Goal: Task Accomplishment & Management: Manage account settings

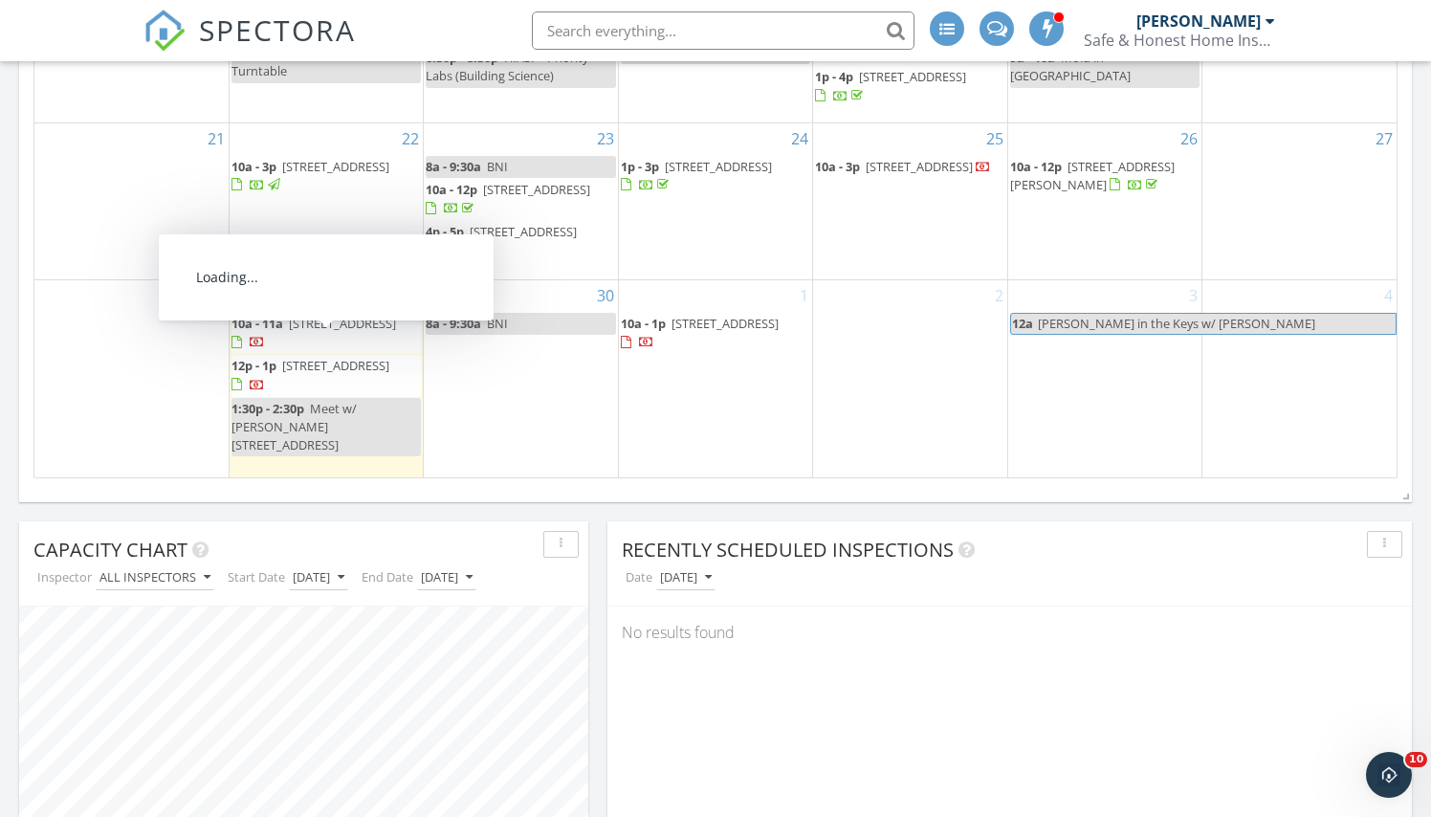
click at [331, 332] on span "6319 Grand Cypress Cir, Greenacres 33463" at bounding box center [342, 323] width 107 height 17
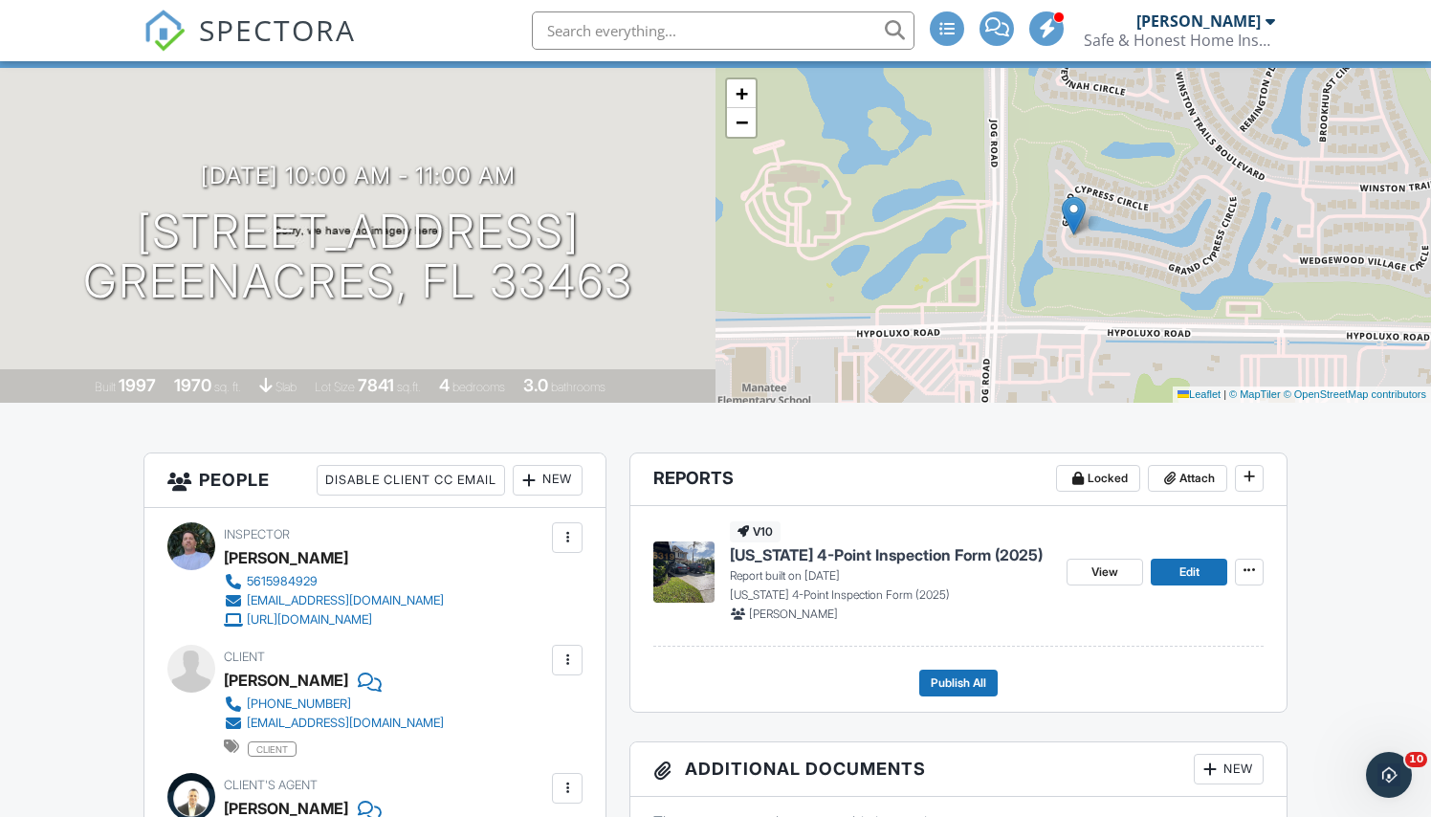
scroll to position [155, 0]
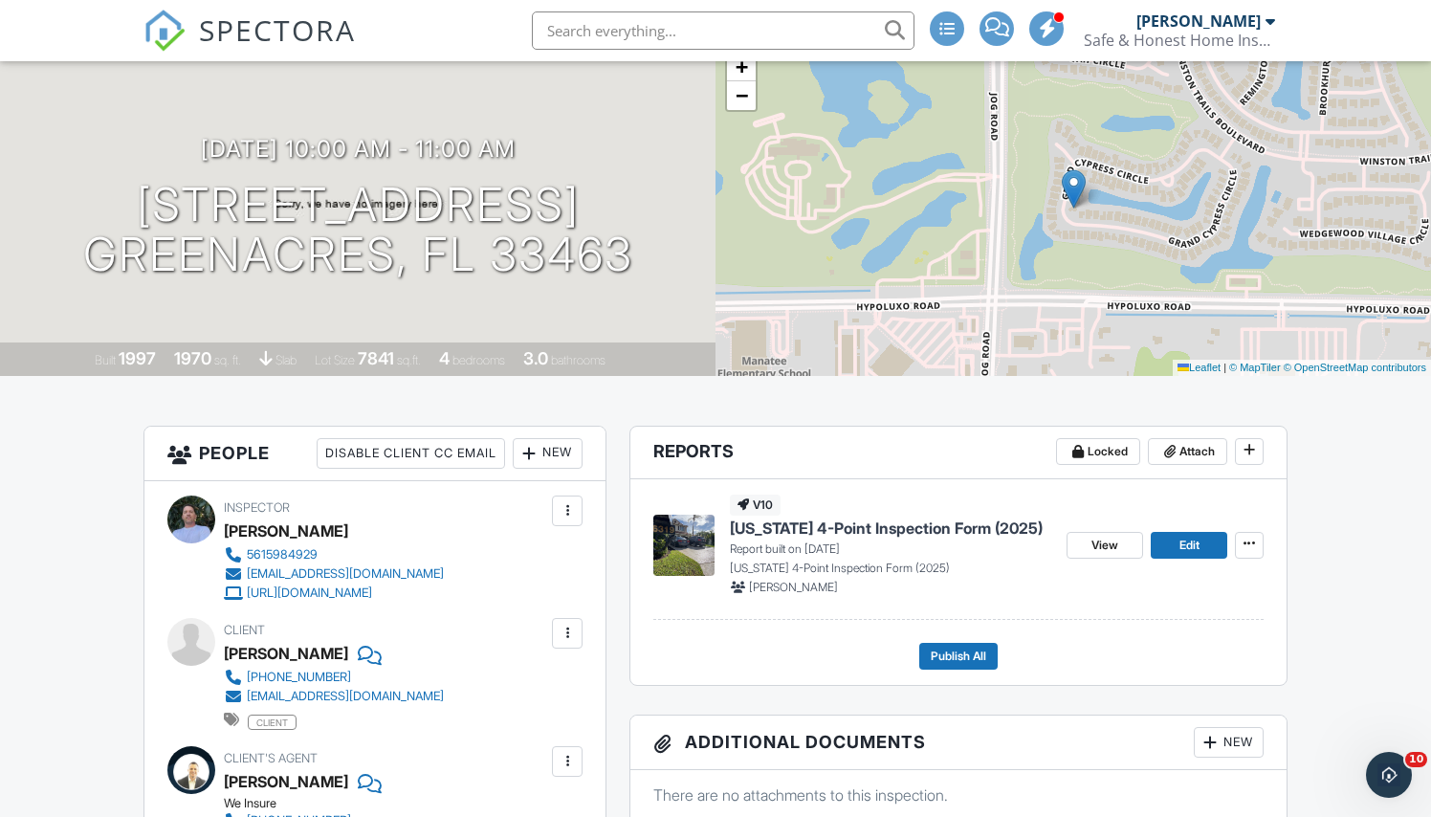
click at [899, 521] on span "[US_STATE] 4-Point Inspection Form (2025)" at bounding box center [886, 528] width 313 height 21
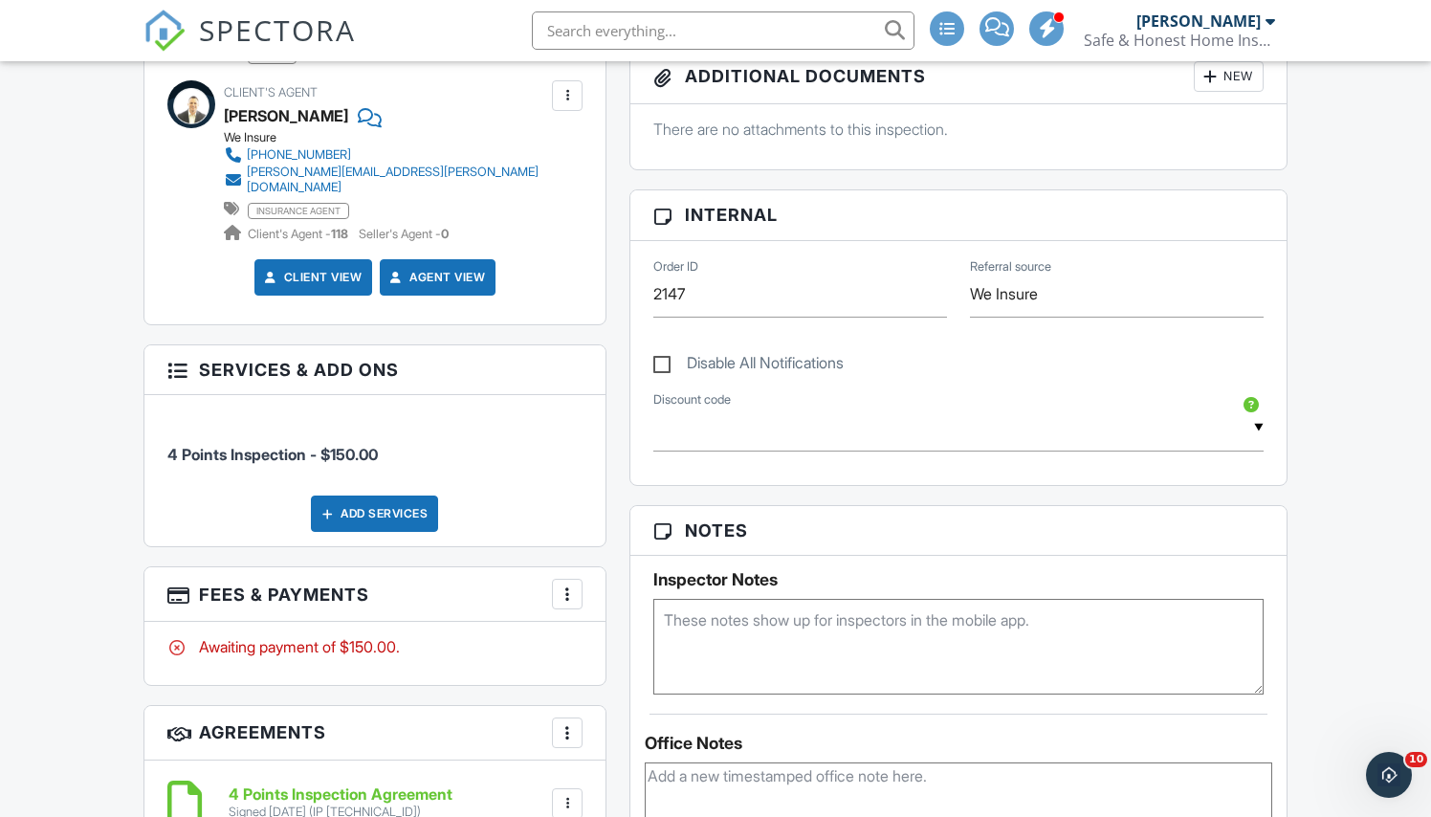
scroll to position [850, 0]
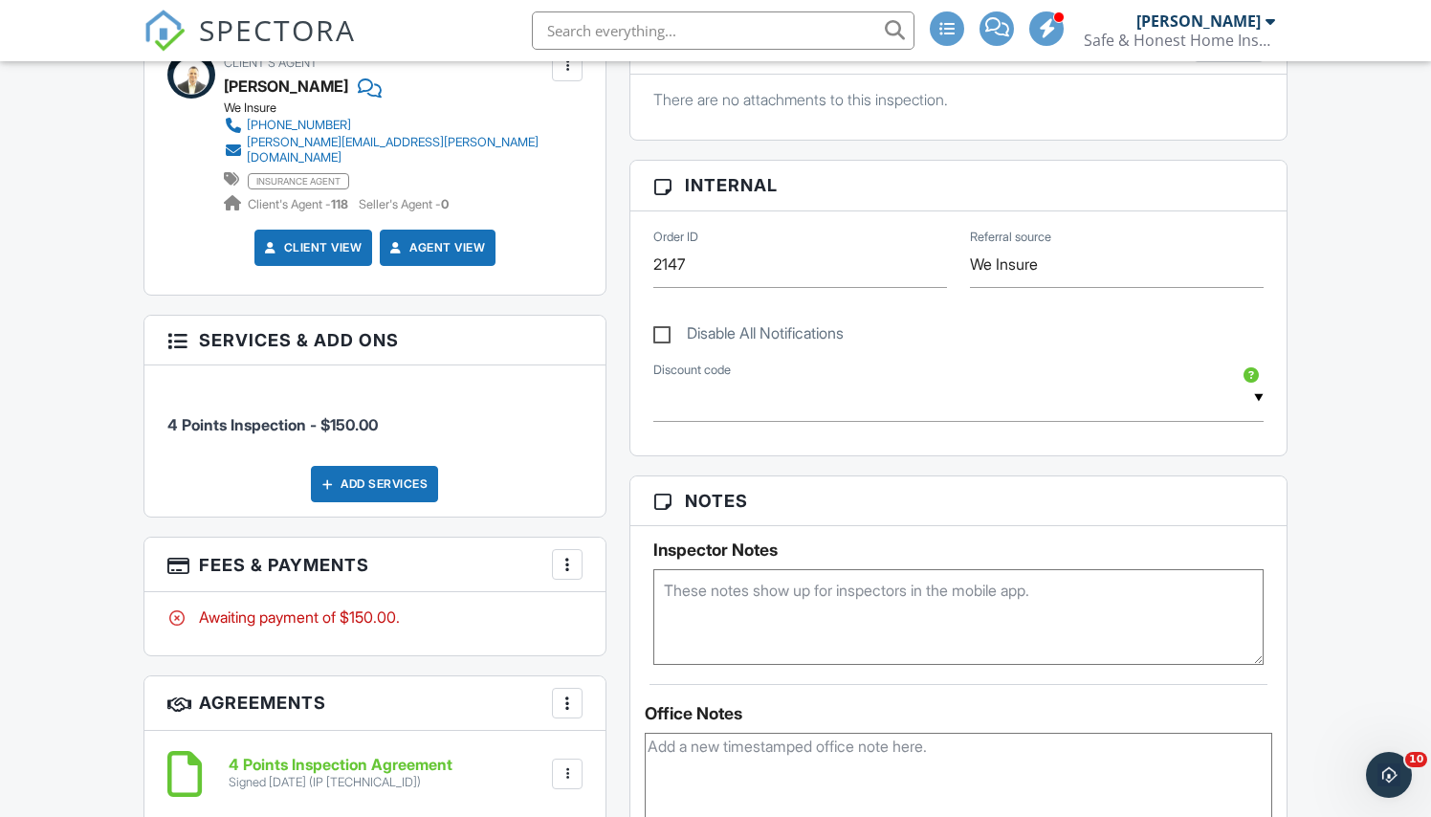
click at [573, 566] on div at bounding box center [567, 564] width 19 height 19
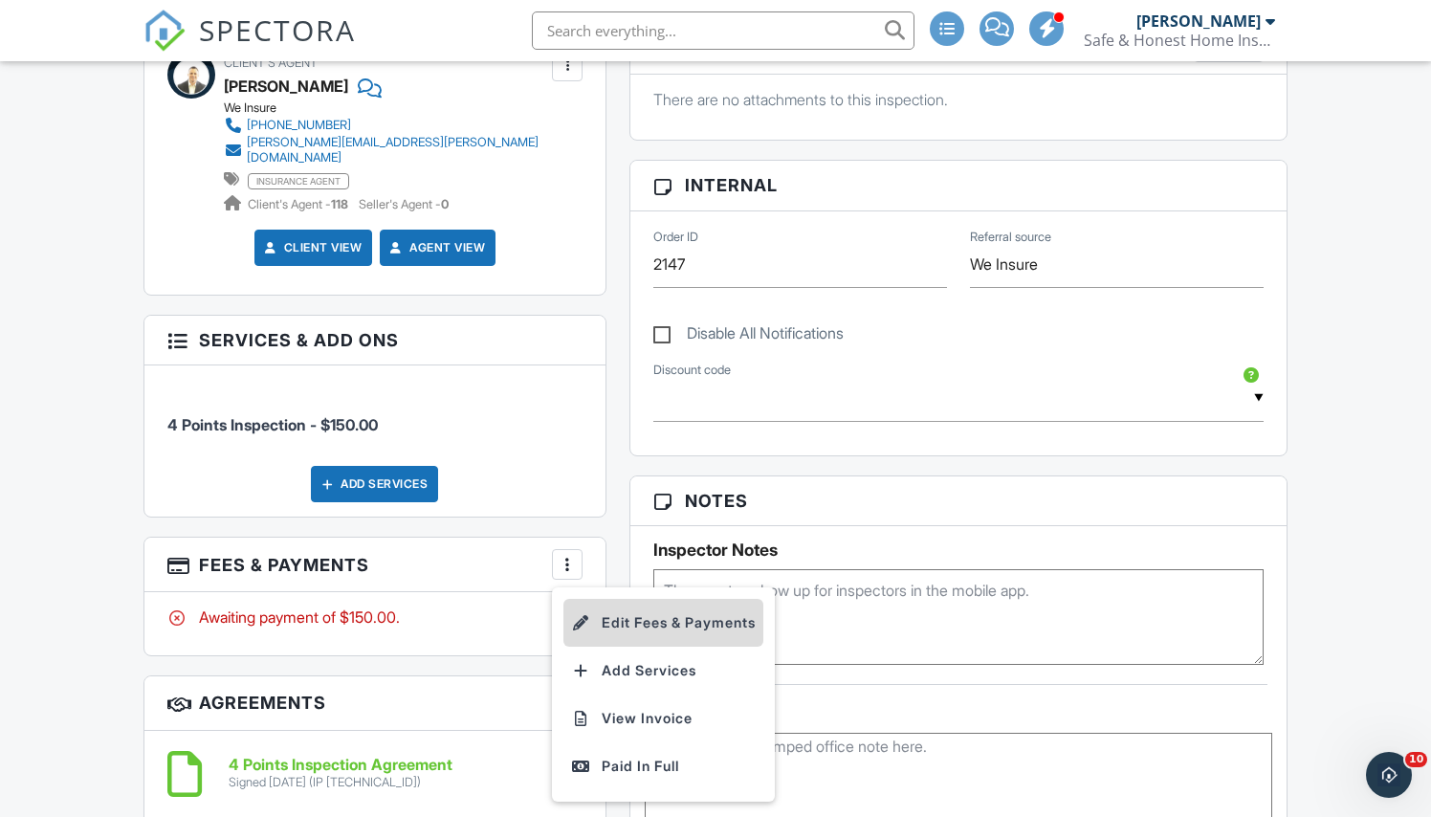
click at [635, 620] on li "Edit Fees & Payments" at bounding box center [663, 623] width 200 height 48
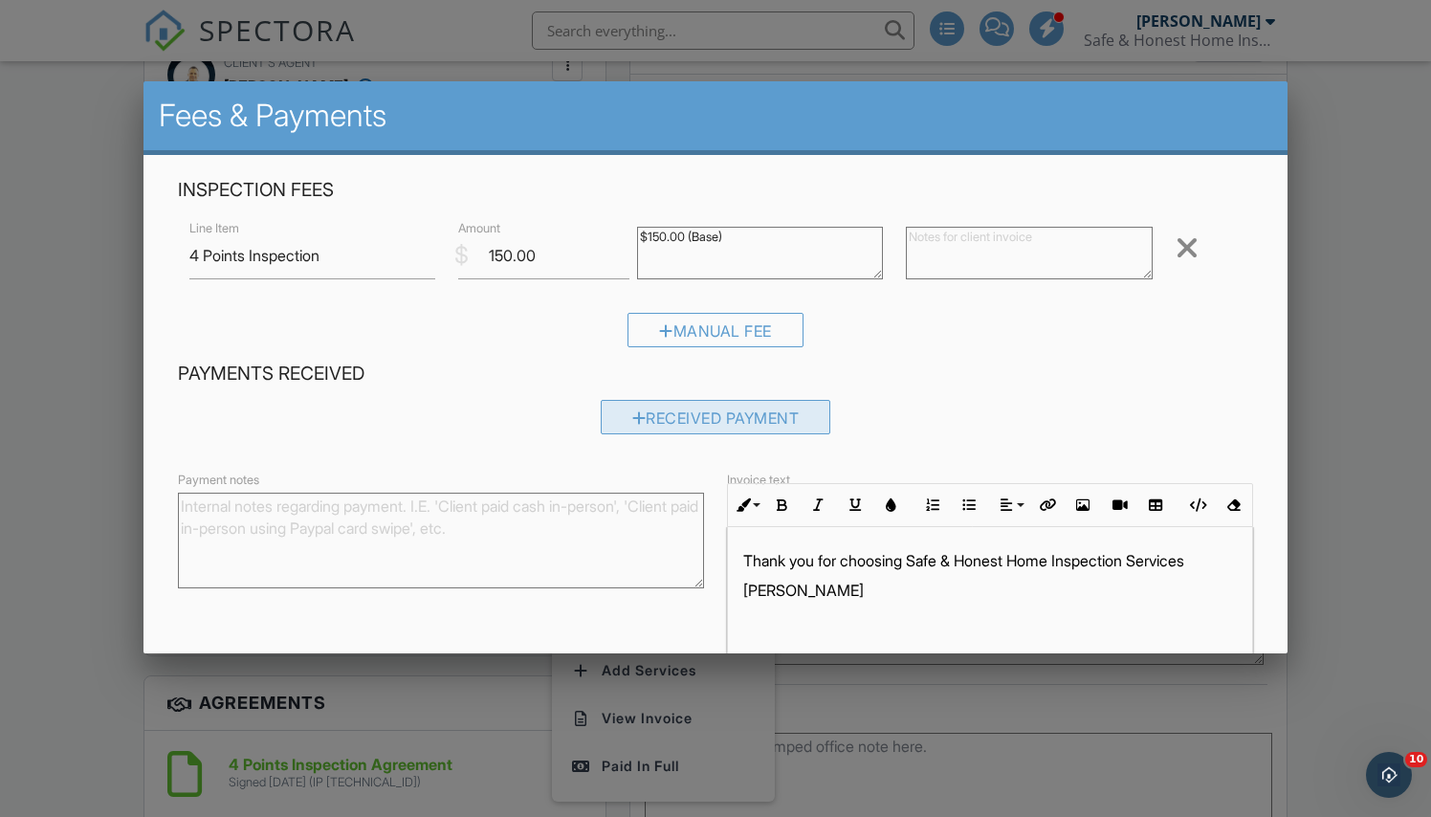
click at [770, 414] on div "Received Payment" at bounding box center [716, 417] width 231 height 34
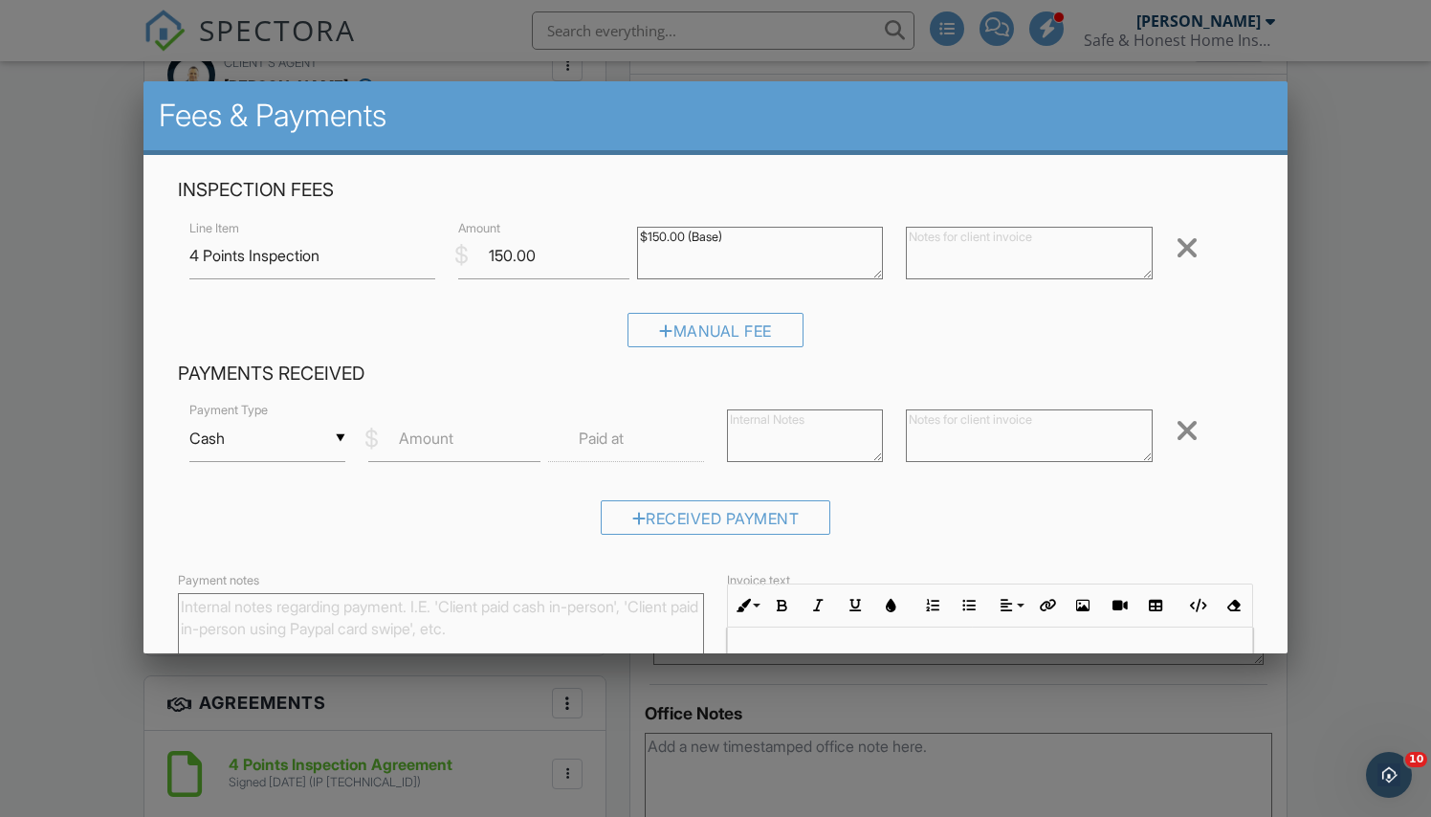
click at [325, 439] on div "▼ Cash Cash Check On-Site Card Other Cash Check On-Site Card Other" at bounding box center [267, 438] width 156 height 47
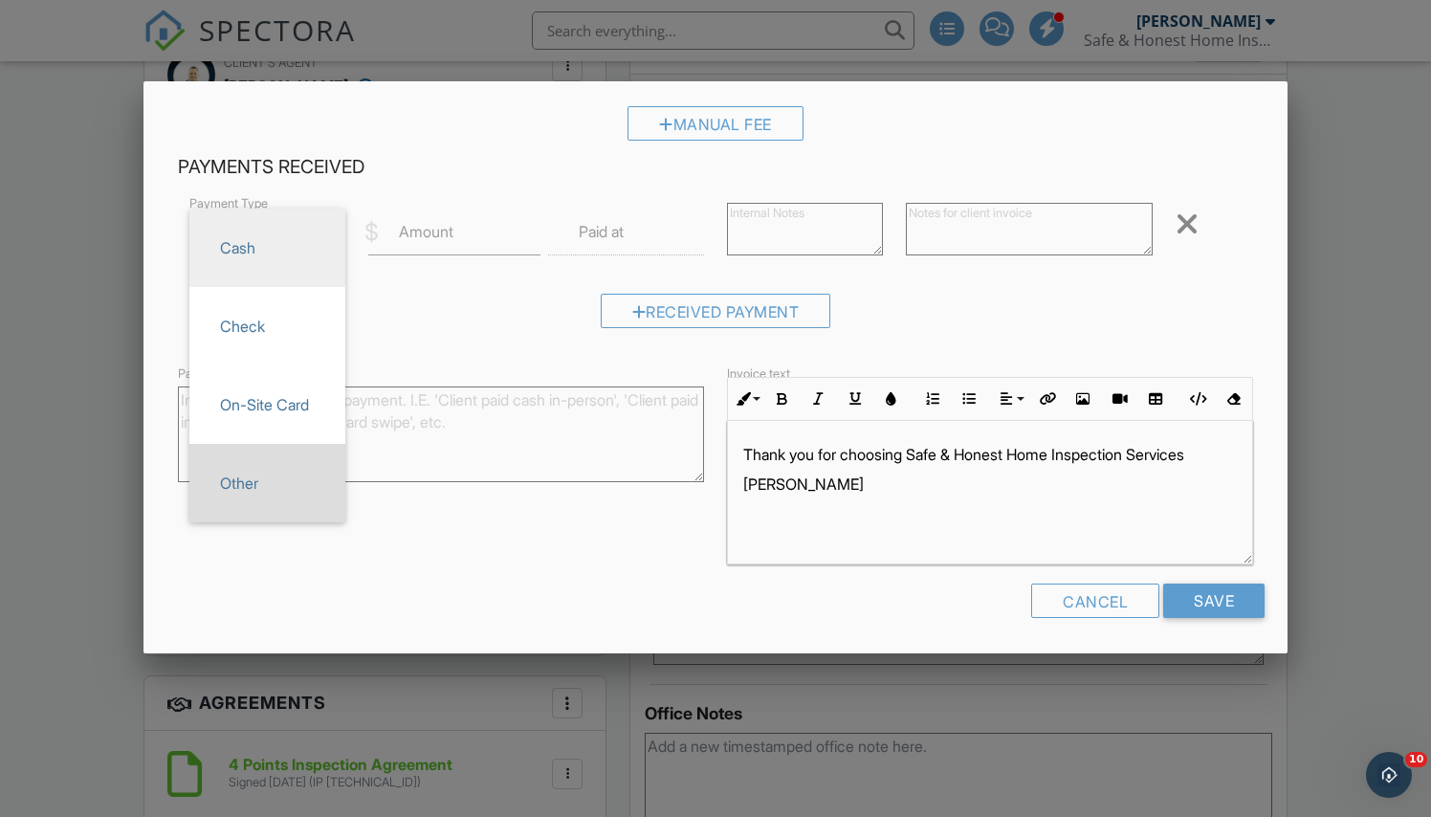
click at [280, 493] on span "Other" at bounding box center [267, 483] width 125 height 48
type input "Other"
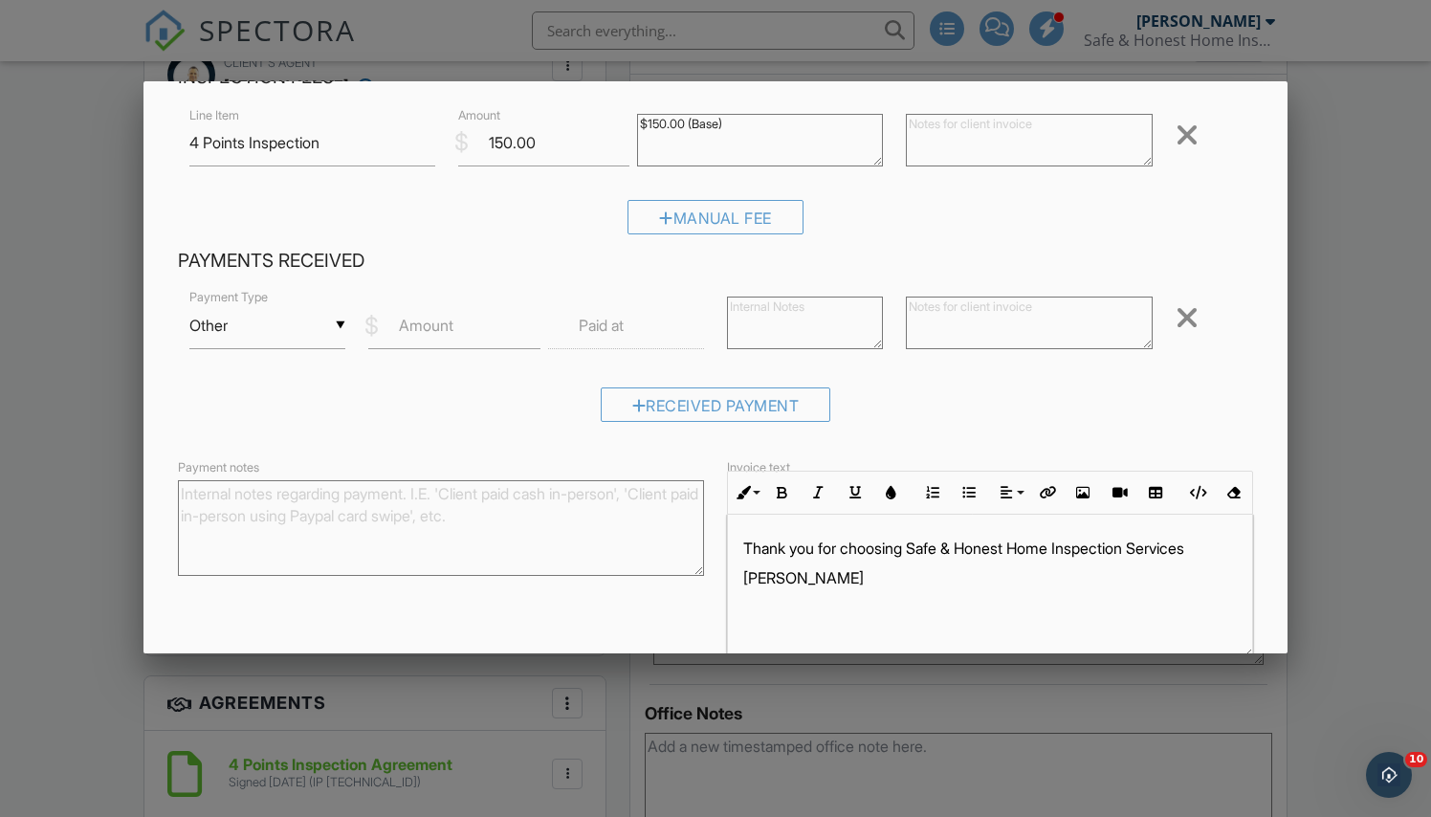
scroll to position [110, 0]
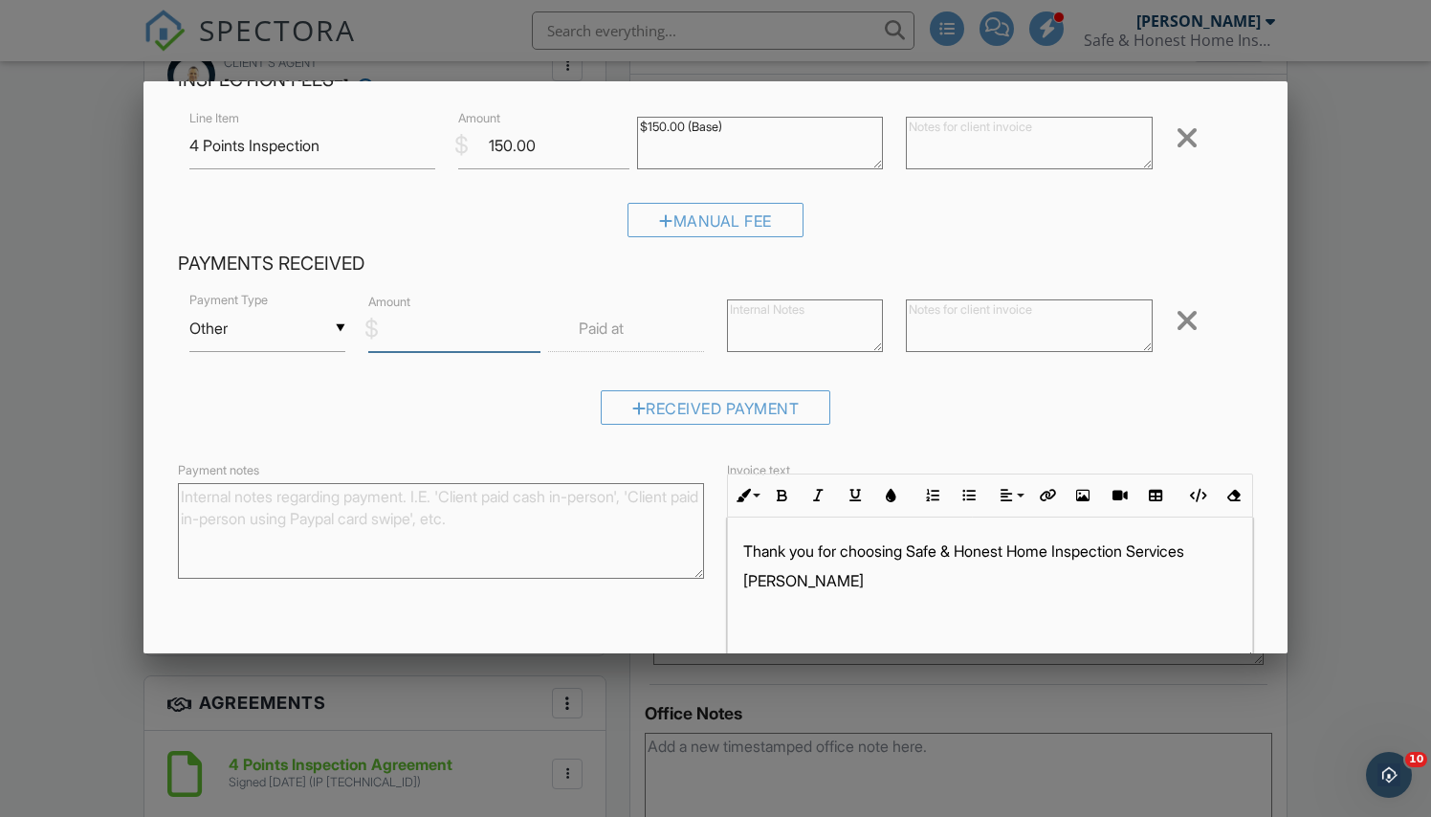
click at [452, 341] on input "Amount" at bounding box center [453, 328] width 171 height 47
type input "150.00"
click at [1027, 327] on textarea at bounding box center [1029, 325] width 246 height 53
type textarea "Zelle payment"
click at [1052, 401] on div "Received Payment" at bounding box center [716, 414] width 1076 height 49
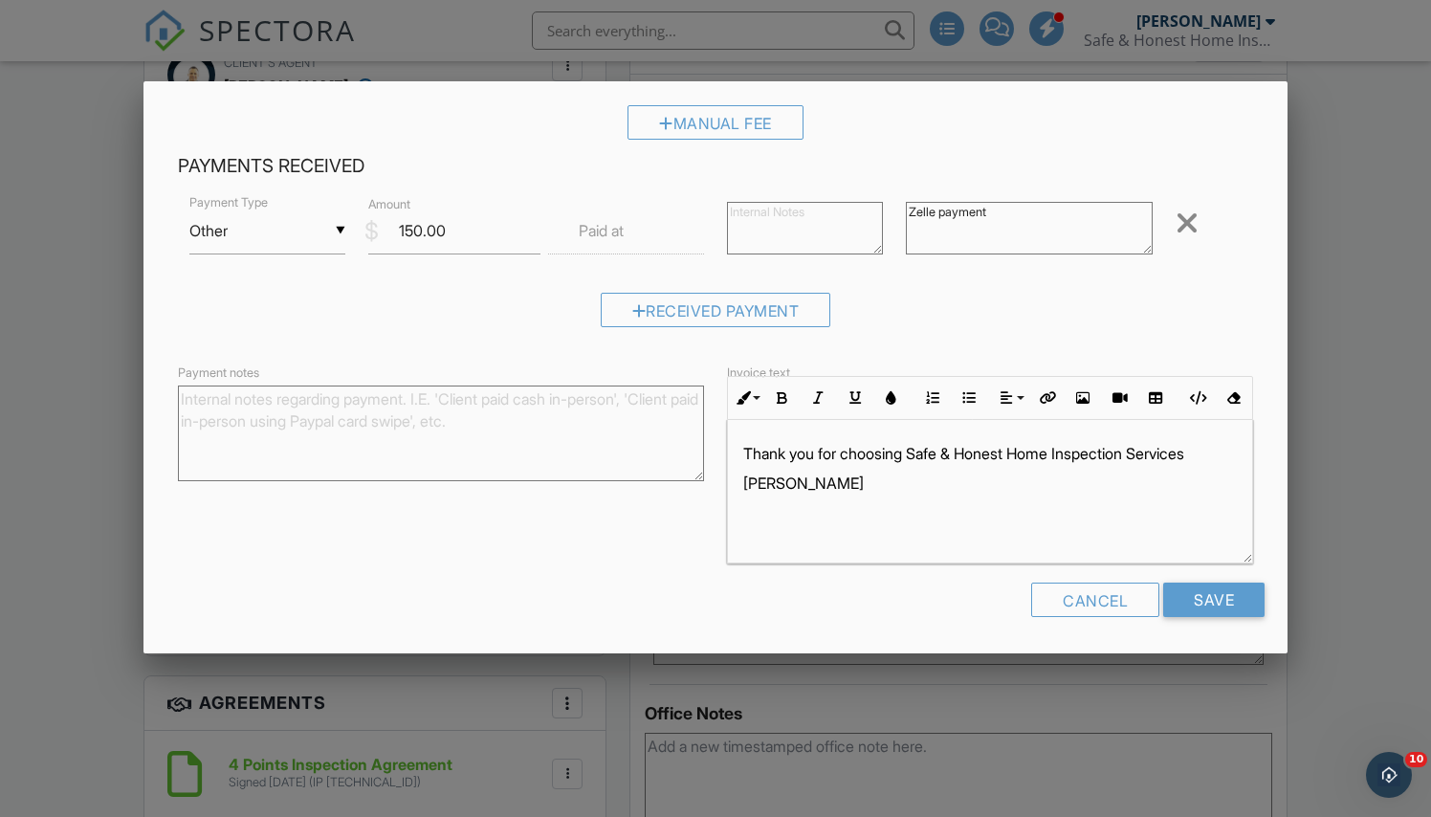
scroll to position [207, 0]
click at [1201, 584] on input "Save" at bounding box center [1213, 601] width 101 height 34
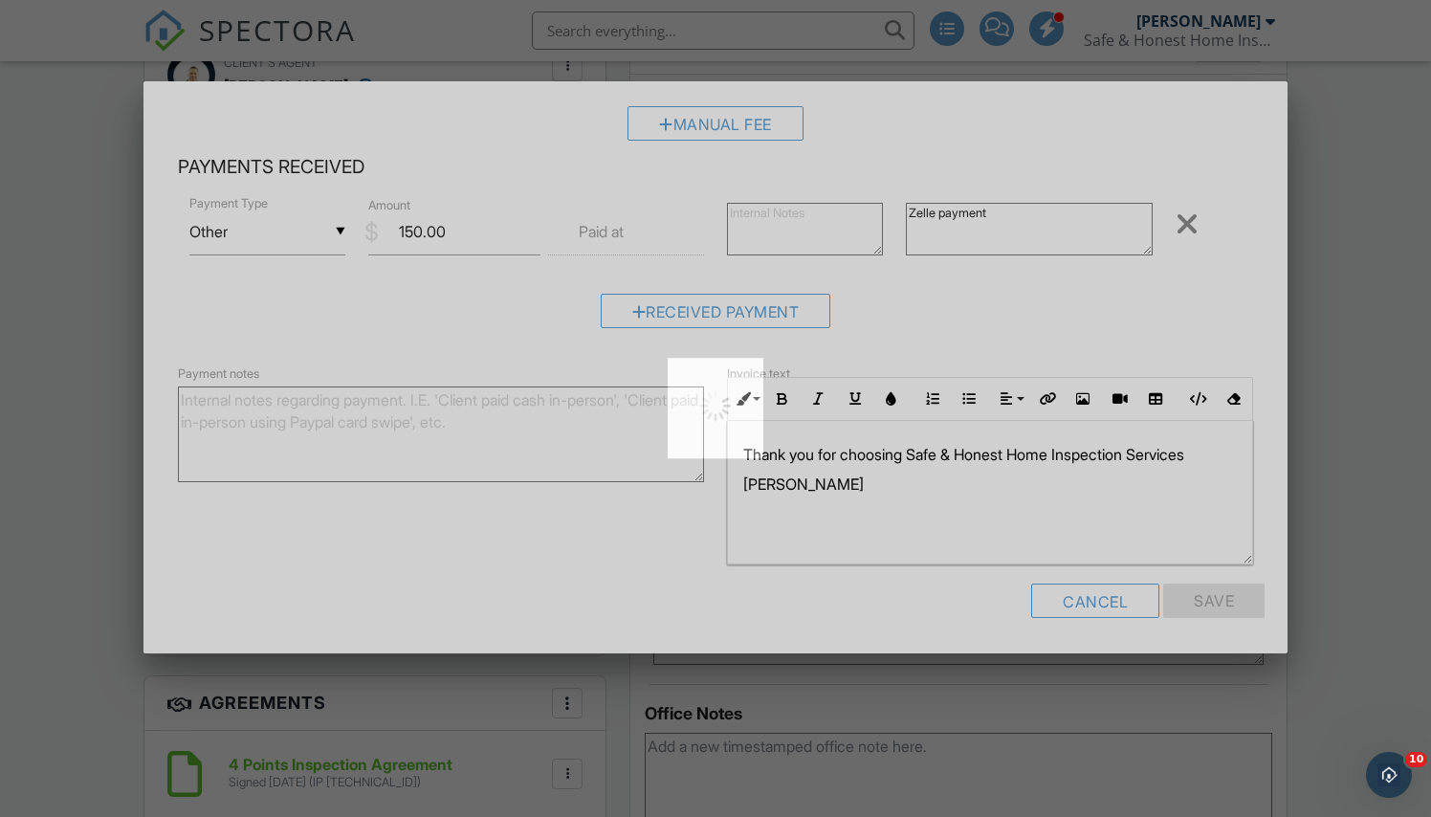
click at [1201, 583] on div at bounding box center [715, 408] width 1431 height 817
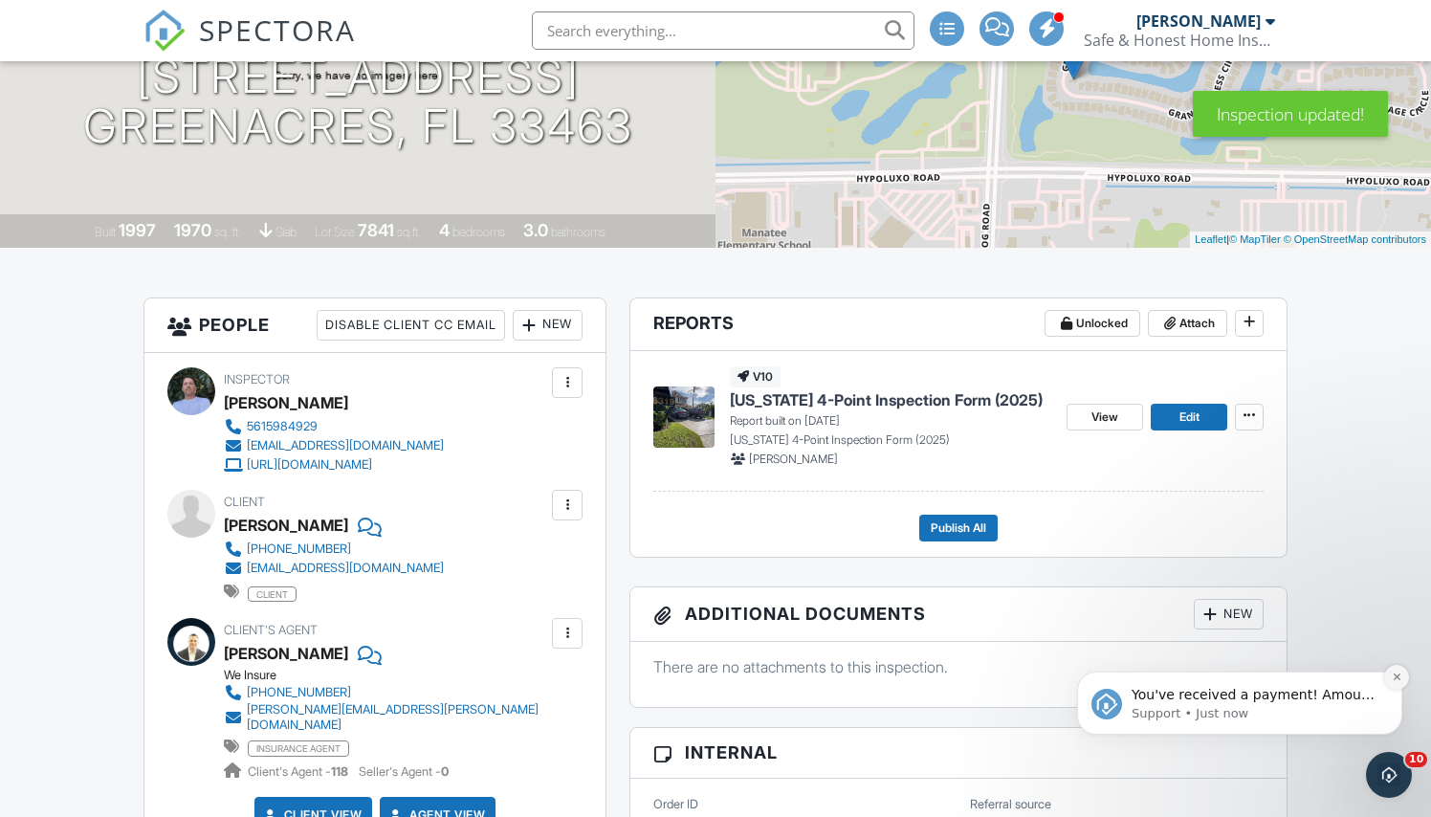
click at [1395, 680] on icon "Dismiss notification" at bounding box center [1396, 676] width 7 height 7
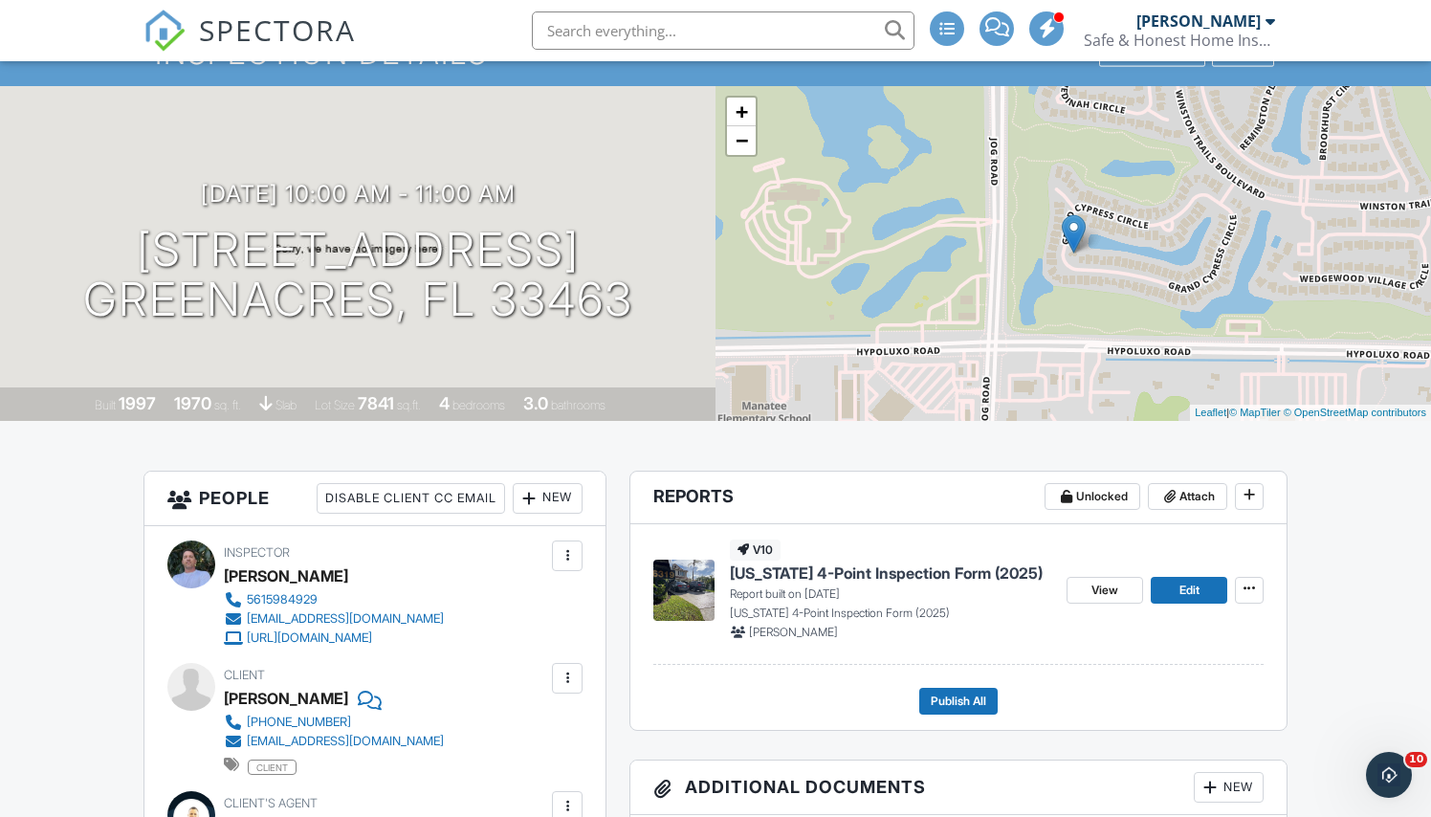
scroll to position [115, 0]
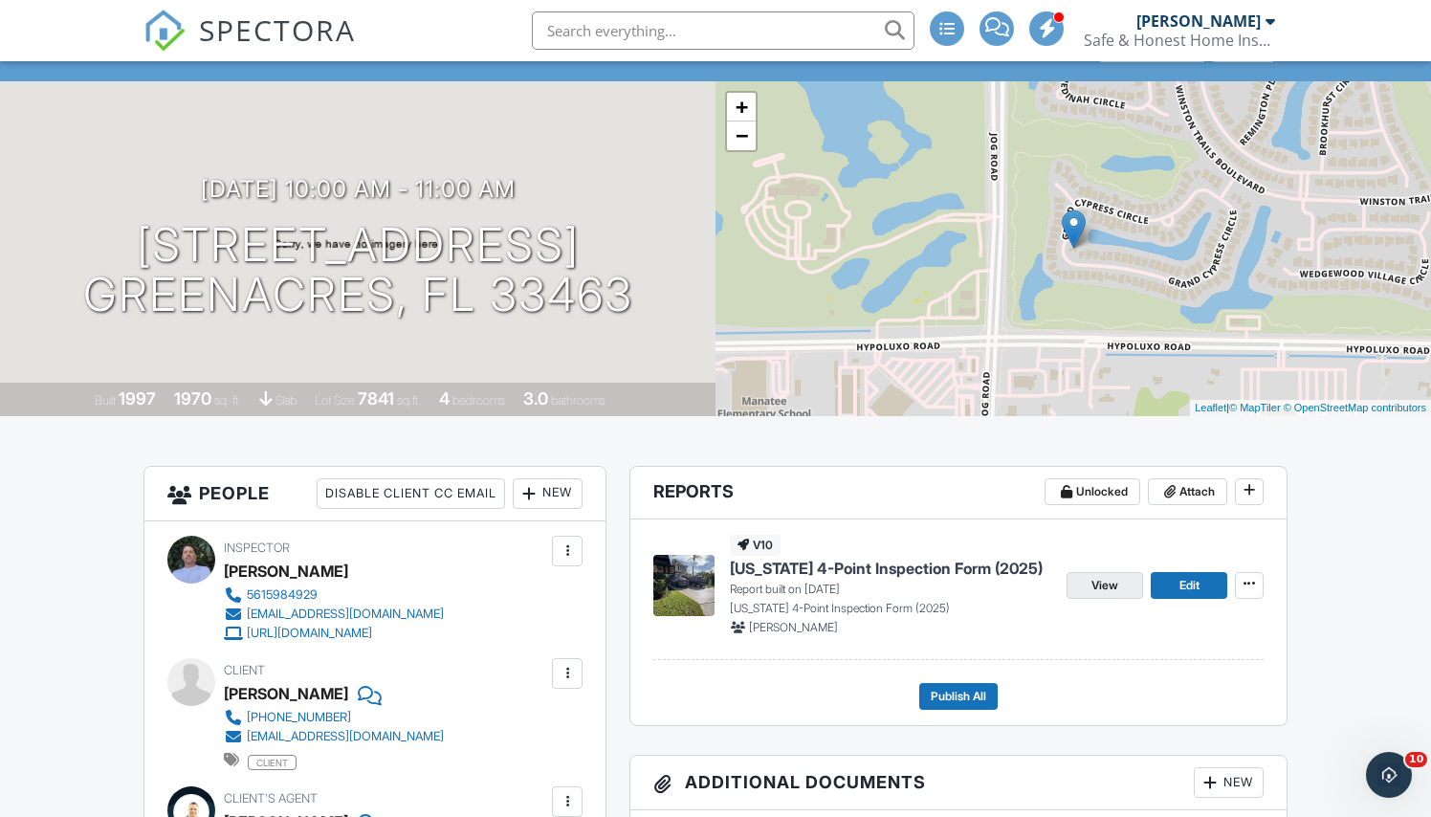
click at [1092, 583] on span "View" at bounding box center [1104, 585] width 27 height 19
click at [967, 691] on span "Publish All" at bounding box center [958, 696] width 55 height 19
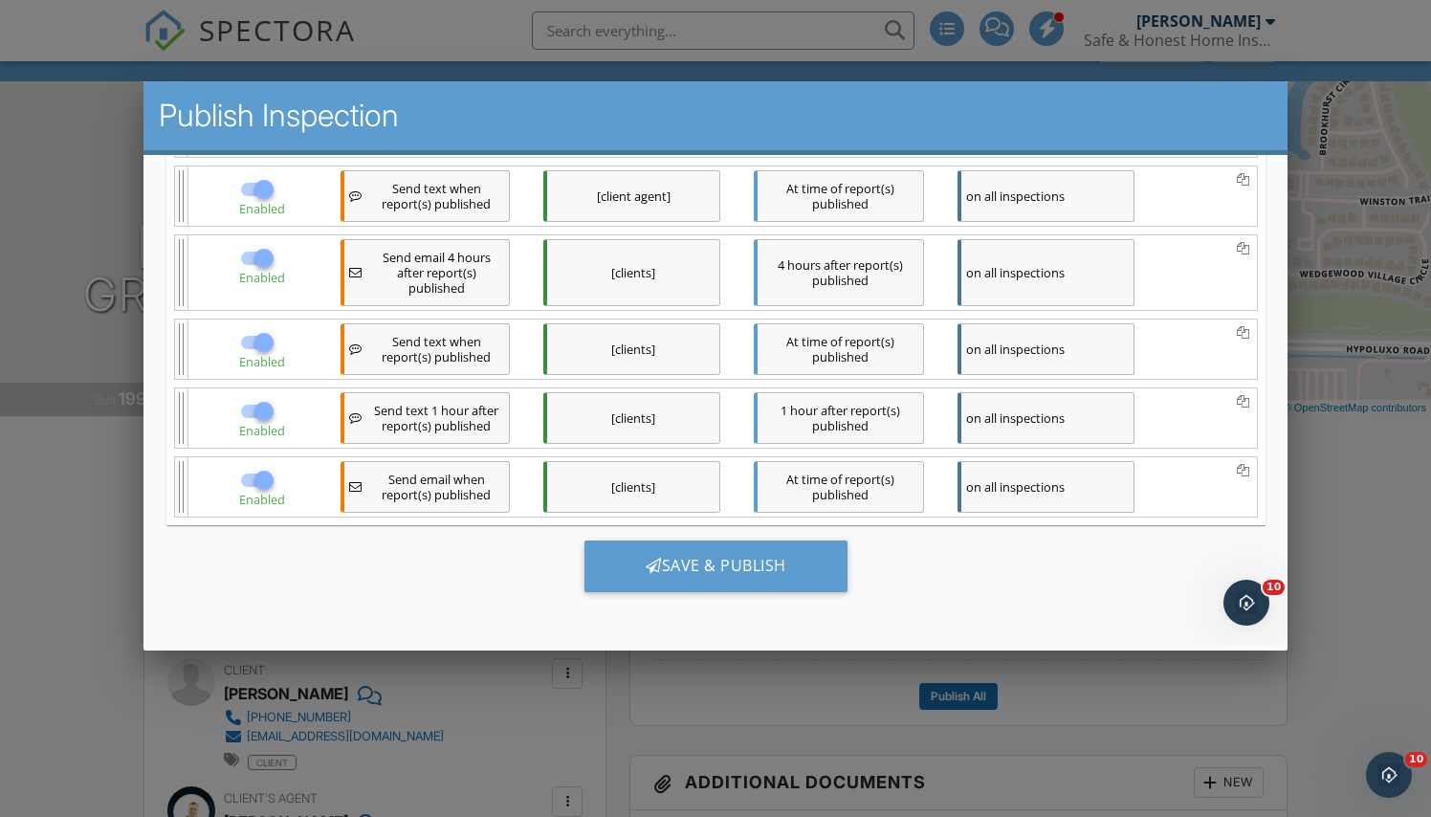
scroll to position [368, 0]
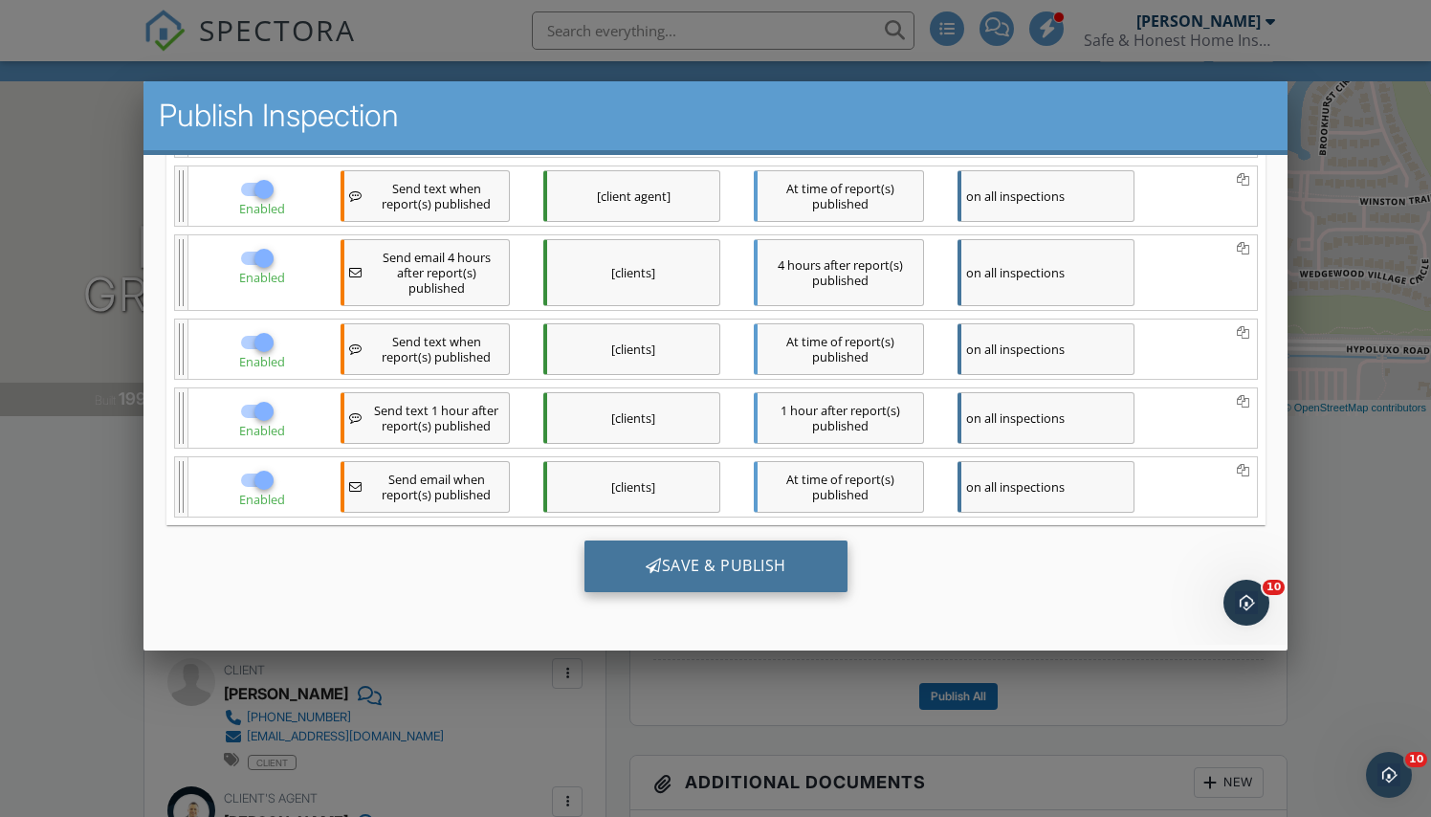
click at [757, 573] on div "Save & Publish" at bounding box center [715, 566] width 263 height 52
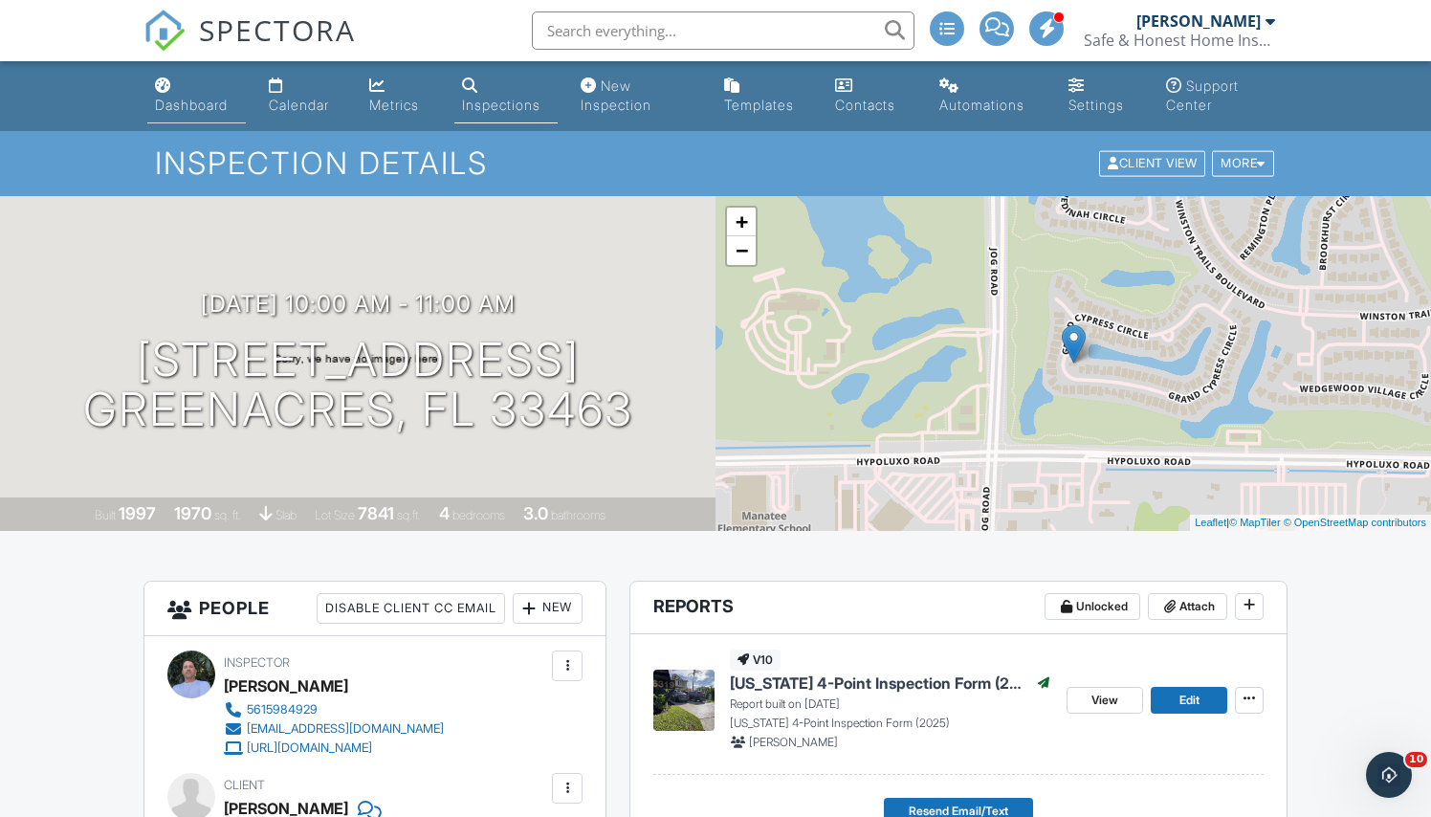
click at [218, 98] on div "Dashboard" at bounding box center [191, 105] width 73 height 16
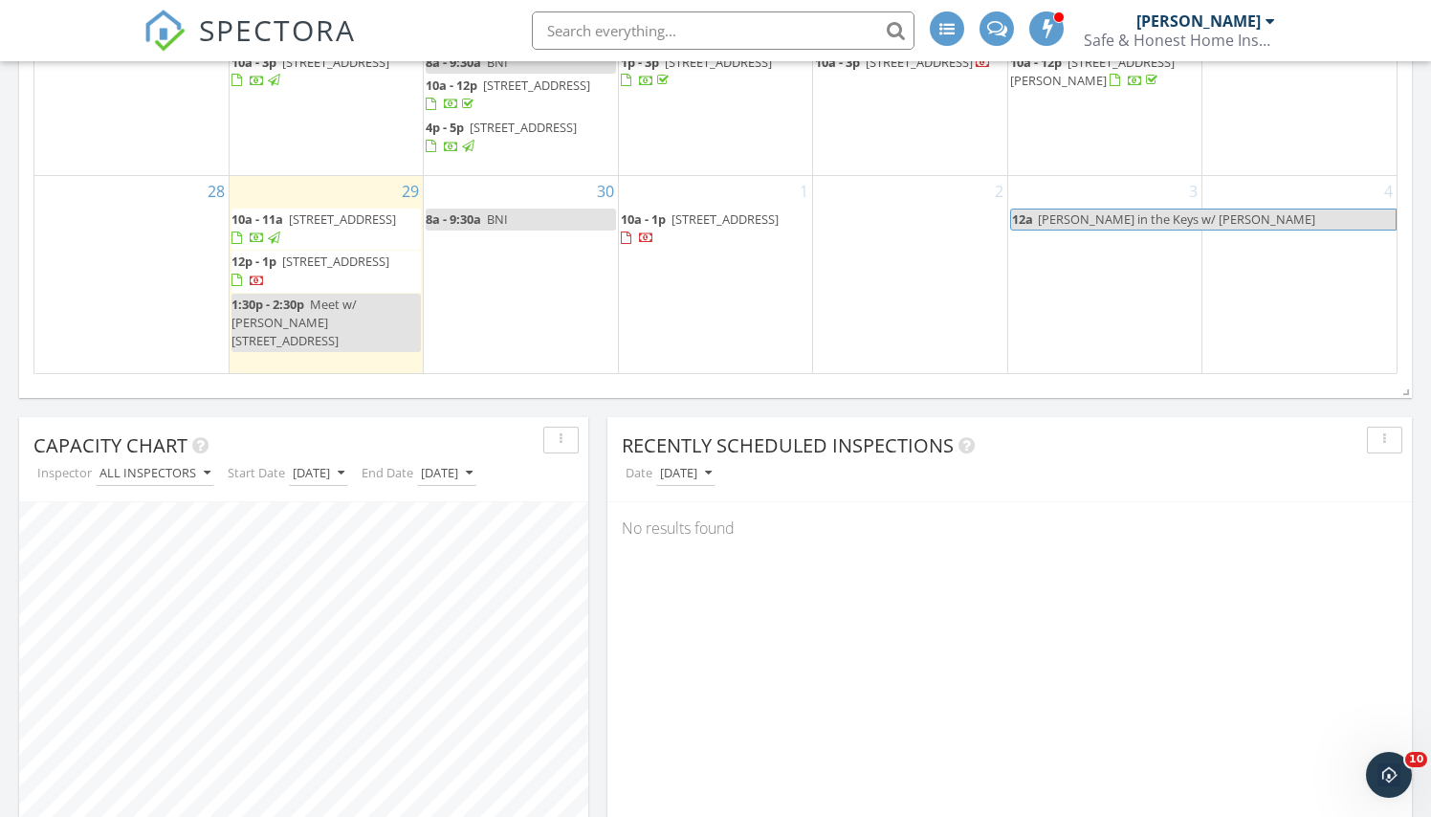
scroll to position [1206, 0]
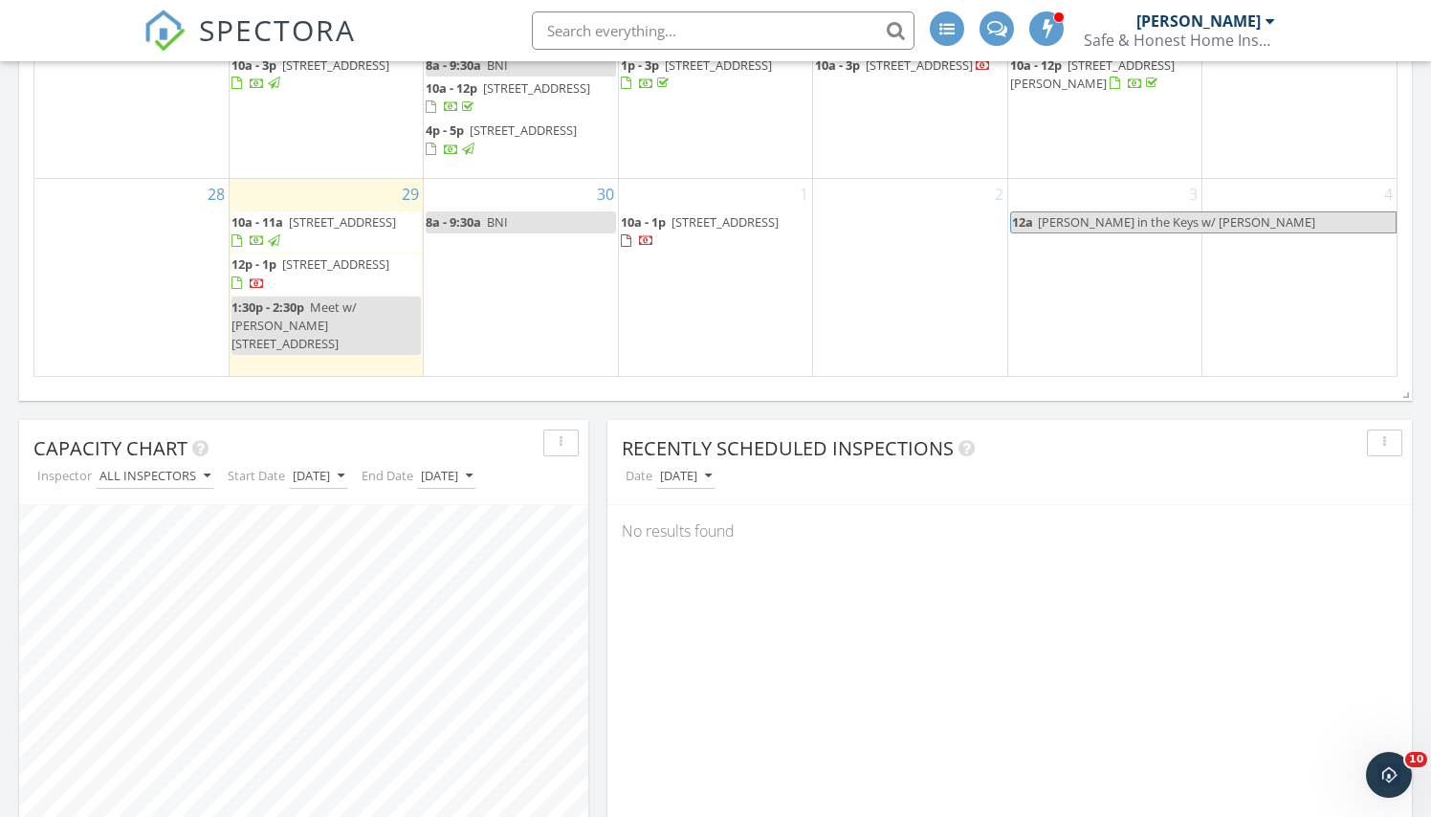
click at [377, 273] on span "8644 Vía Giula, Boca Raton 33496" at bounding box center [335, 263] width 107 height 17
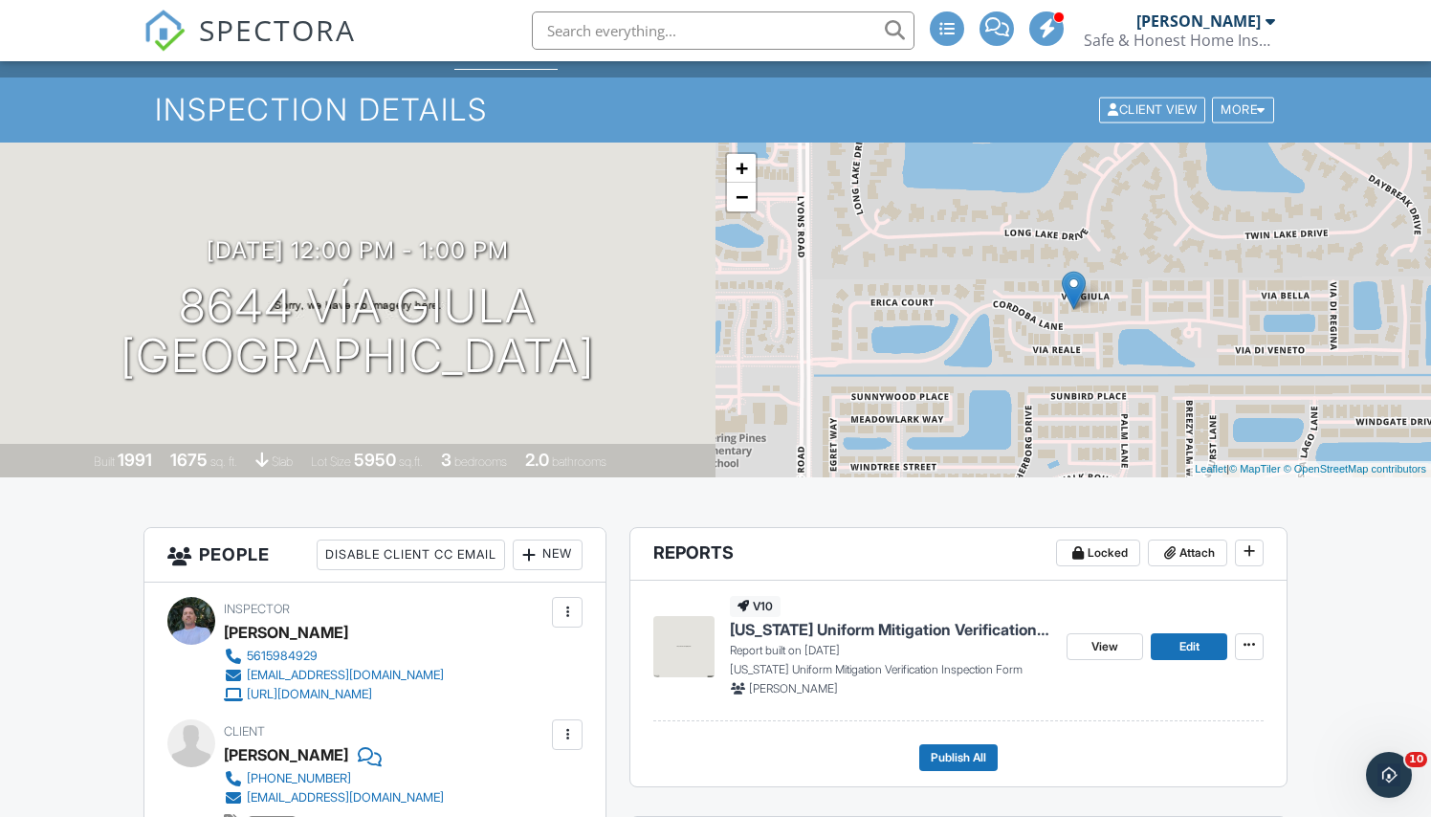
scroll to position [43, 0]
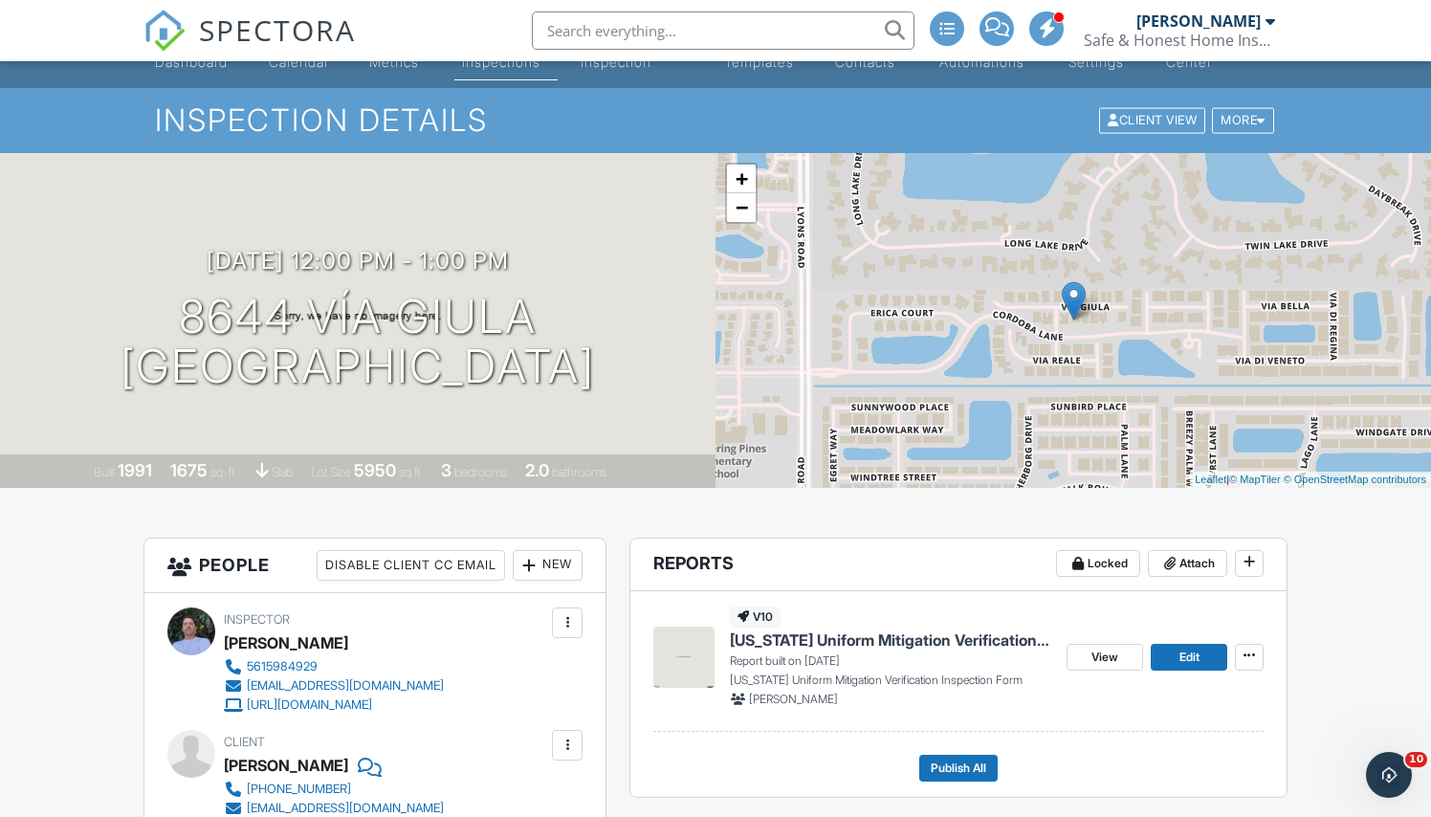
click at [877, 640] on span "[US_STATE] Uniform Mitigation Verification Inspection Form" at bounding box center [890, 639] width 321 height 21
